Goal: Obtain resource: Download file/media

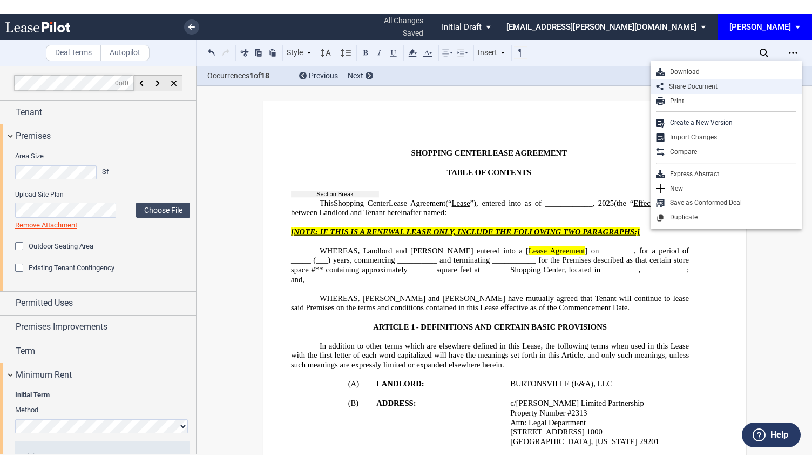
scroll to position [378, 0]
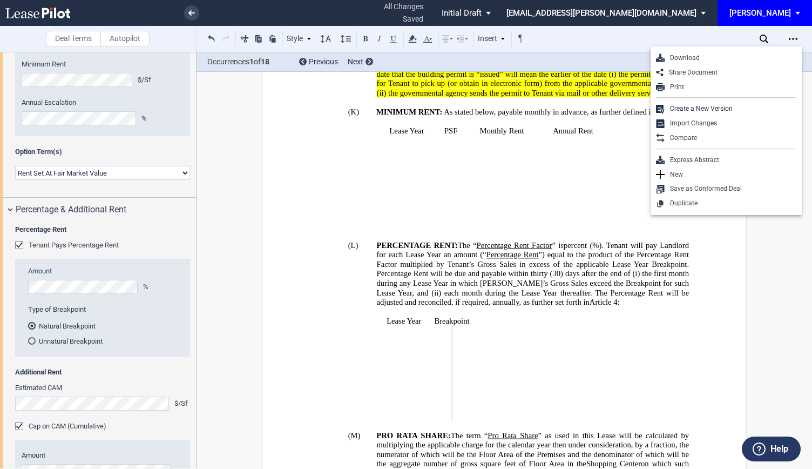
click at [539, 316] on generate-table "Lease Year Breakpoint ﻿ ﻿ ﻿ ﻿ ﻿ ﻿ ﻿ ﻿ ﻿ ﻿ ﻿ ﻿ ﻿ ﻿ ﻿ ﻿ ﻿ ﻿ ﻿ ﻿ ﻿ ﻿ ﻿ ﻿ ﻿ ﻿ ﻿ ﻿ ﻿…" at bounding box center [490, 368] width 398 height 105
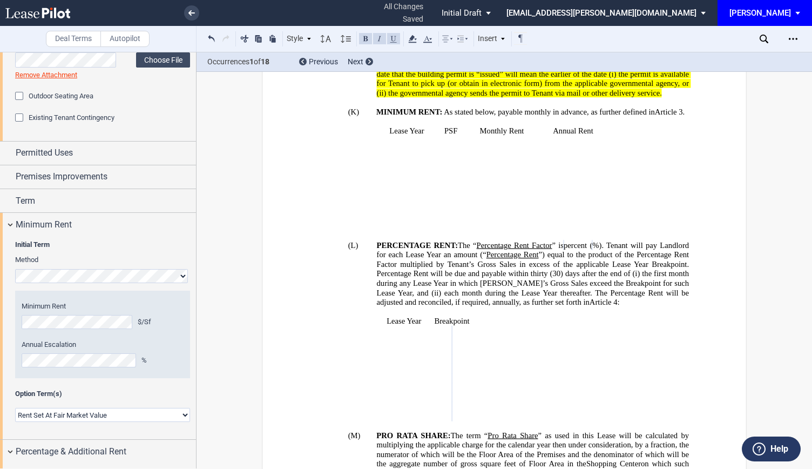
scroll to position [113, 0]
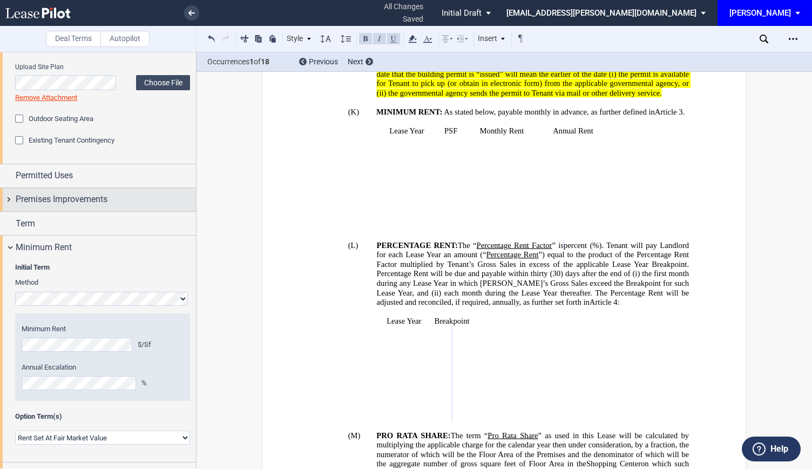
click at [11, 195] on div "Premises Improvements" at bounding box center [98, 199] width 196 height 23
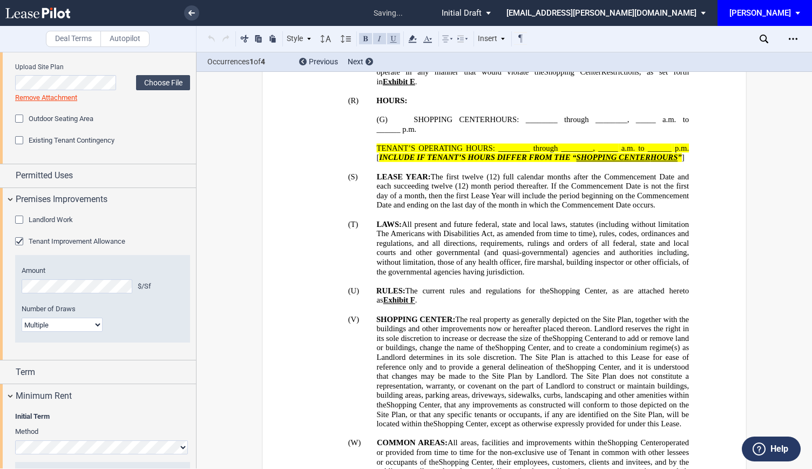
scroll to position [2056, 0]
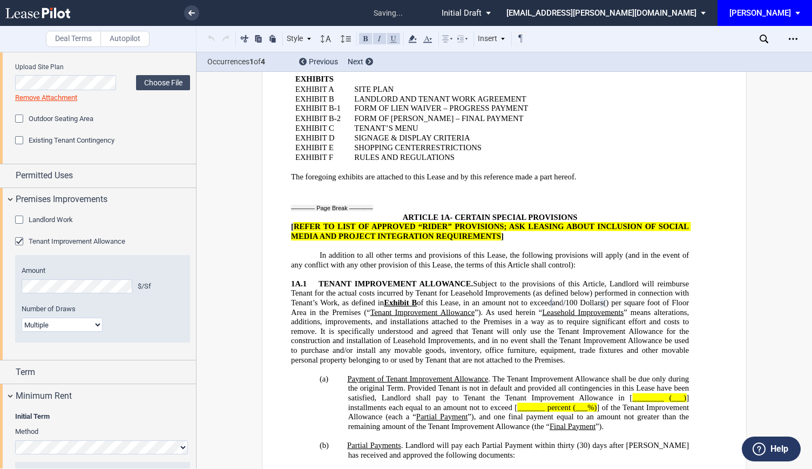
click at [66, 323] on select "1 Multiple" at bounding box center [62, 324] width 81 height 14
select select "one"
click at [22, 317] on select "1 Multiple" at bounding box center [62, 324] width 81 height 14
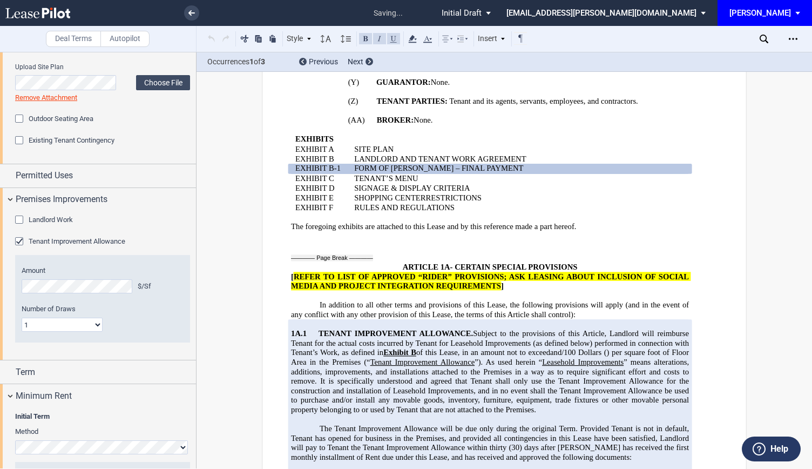
scroll to position [2085, 0]
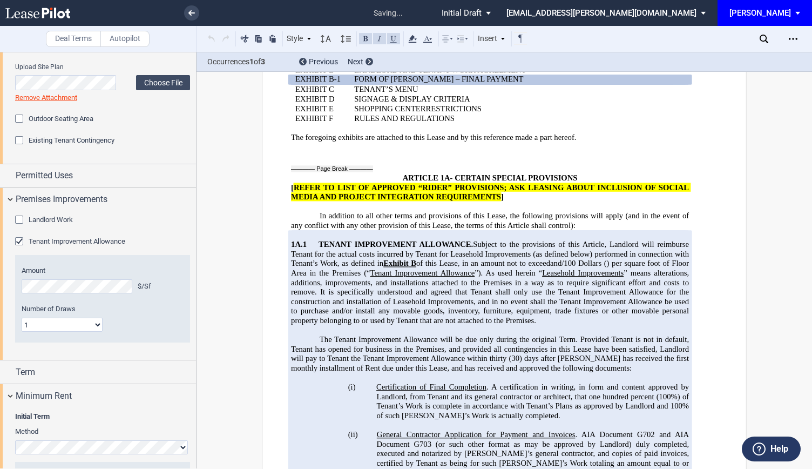
click at [337, 268] on span "” means alterations, additions, improvements, and installations attached to the…" at bounding box center [491, 296] width 400 height 57
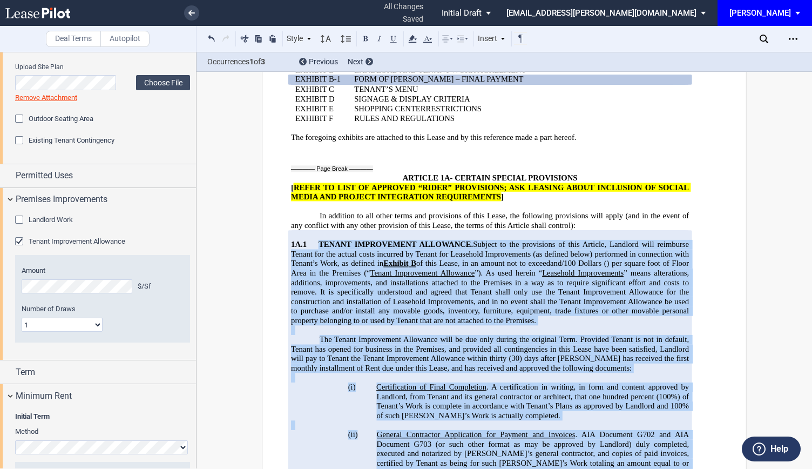
scroll to position [2497, 0]
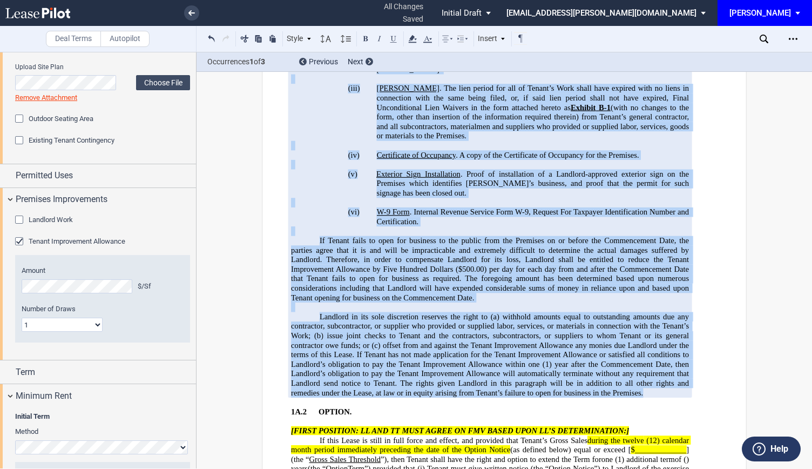
drag, startPoint x: 314, startPoint y: 166, endPoint x: 651, endPoint y: 285, distance: 356.7
click at [651, 285] on div "!!SET_LEVEL_2!! !!ARTICLE_LEVEL_3!! 1A.1 TENANT IMPROVEMENT ALLOWANCE. Subject …" at bounding box center [490, 108] width 398 height 580
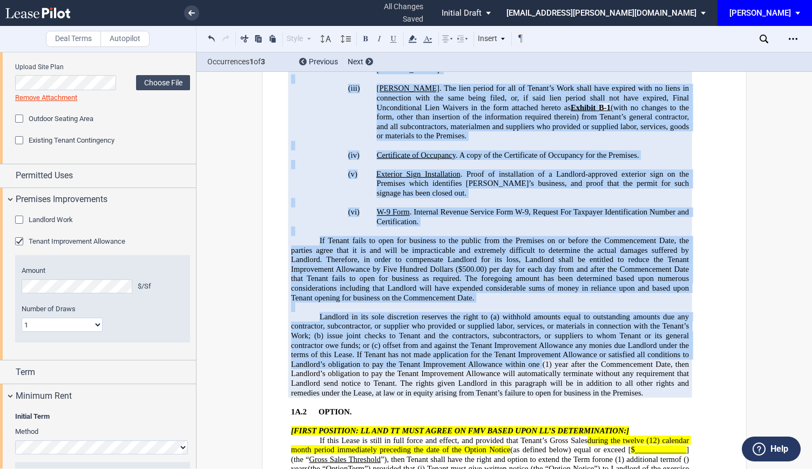
click at [491, 312] on span "withhold amounts equal to outstanding amounts due any contractor, subcontractor…" at bounding box center [491, 326] width 400 height 28
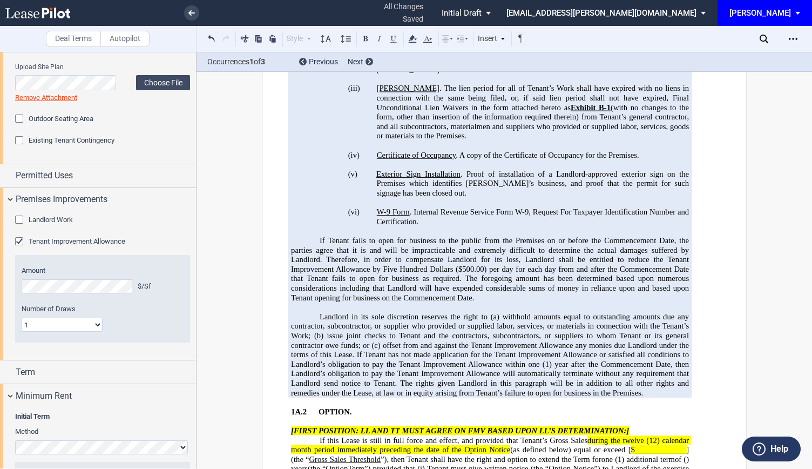
click at [380, 435] on span "(12) calendar month period immediately preceding the date of the Option Notice" at bounding box center [491, 444] width 400 height 18
click at [795, 39] on icon "Open Lease options menu" at bounding box center [793, 39] width 9 height 9
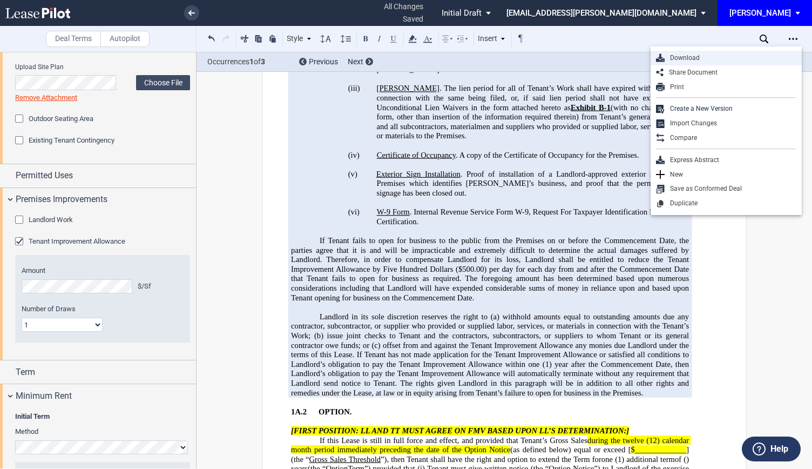
click at [694, 60] on div "Download" at bounding box center [731, 57] width 132 height 9
